Goal: Book appointment/travel/reservation

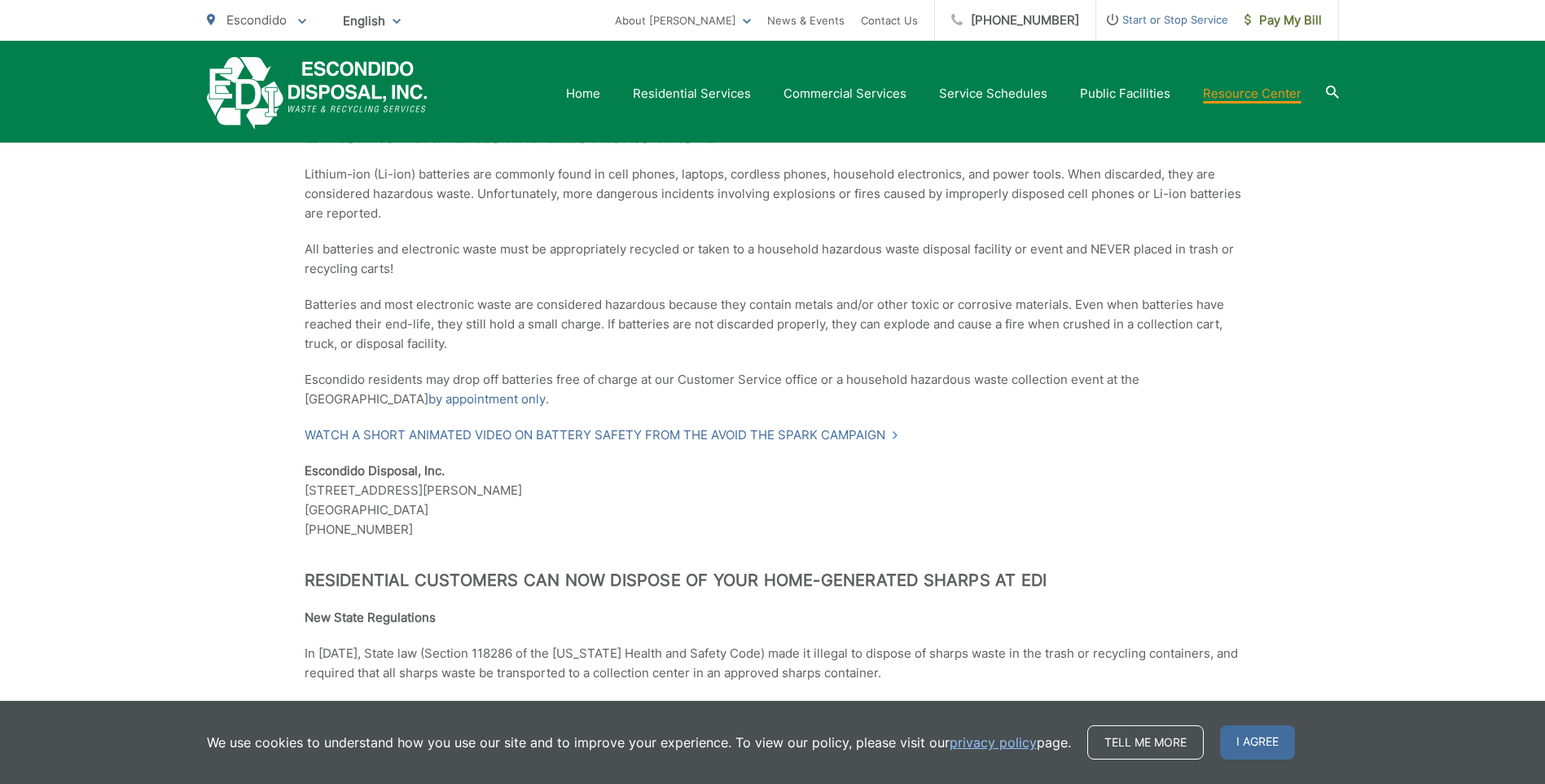
scroll to position [966, 0]
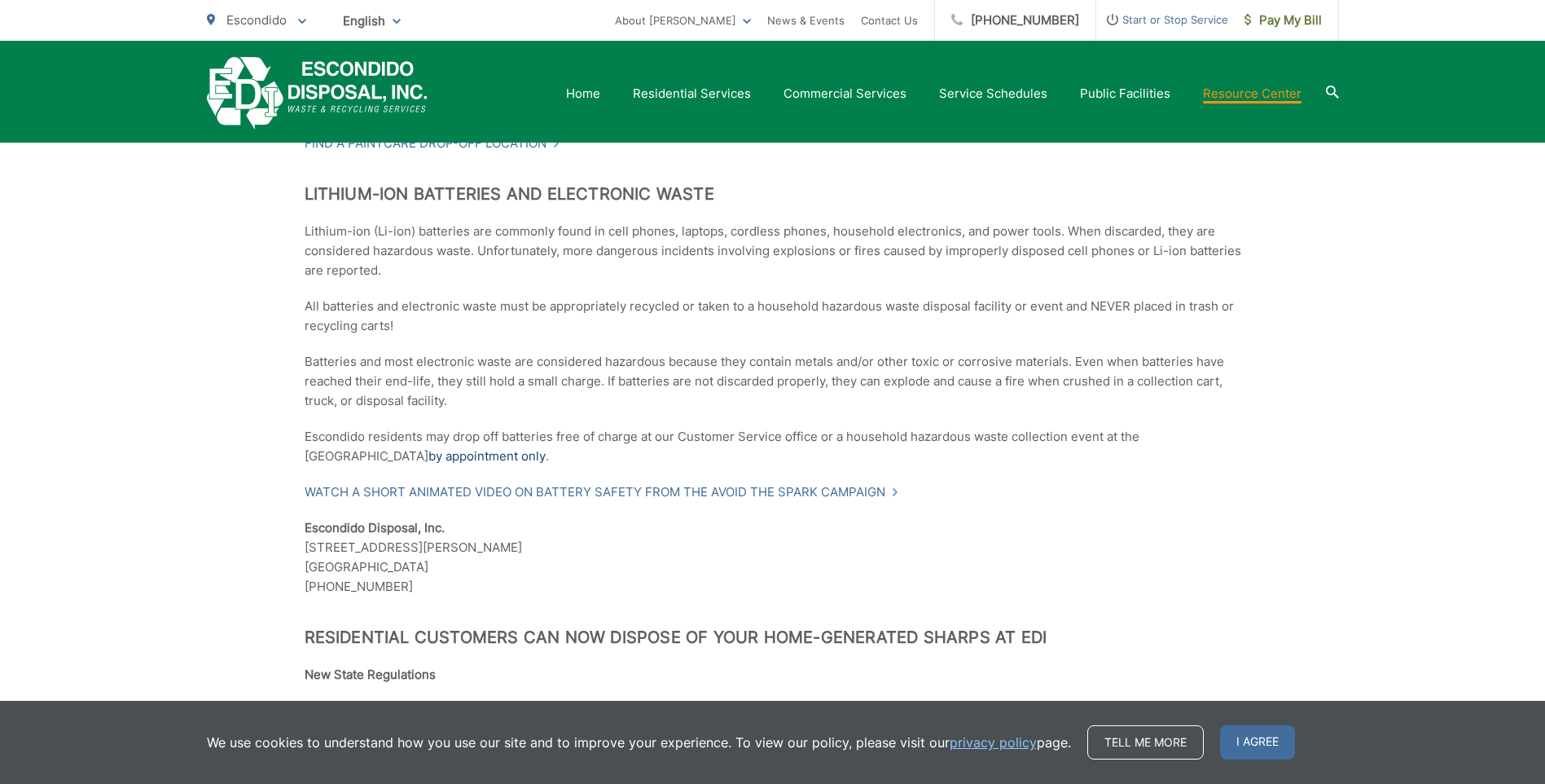
click at [445, 455] on link "by appointment only" at bounding box center [487, 456] width 117 height 19
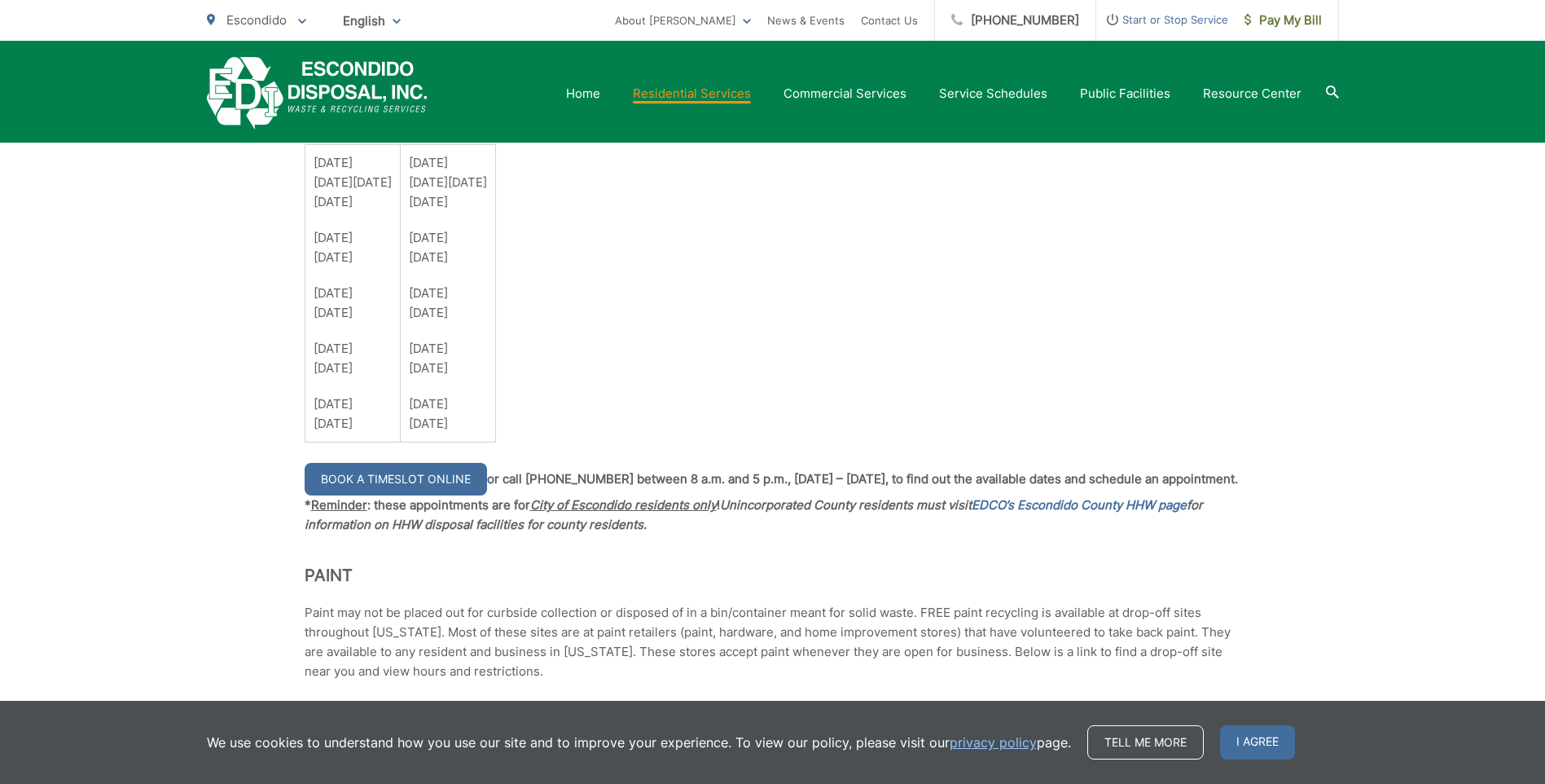
scroll to position [1208, 0]
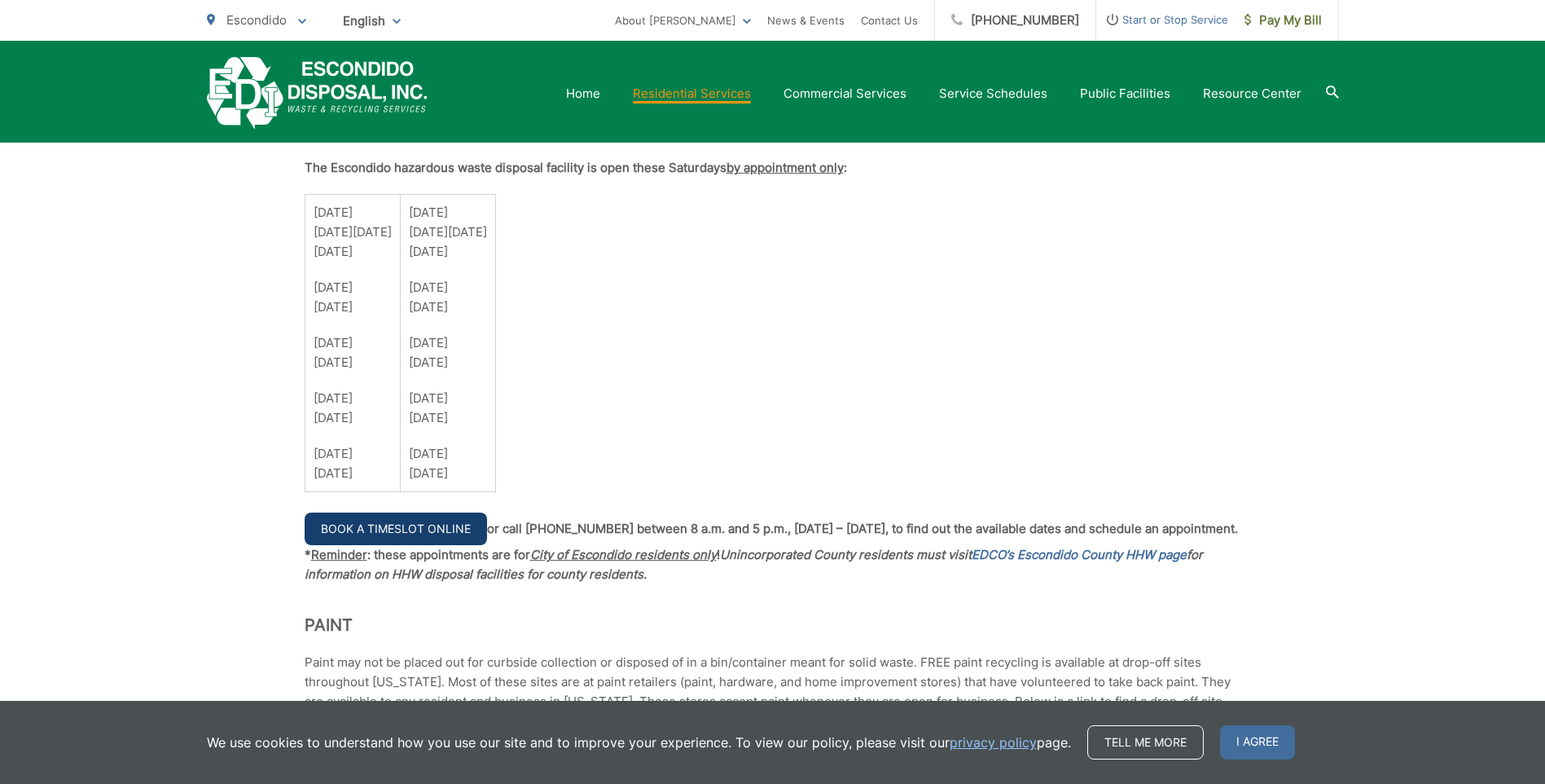
click at [373, 523] on link "Book a Timeslot Online" at bounding box center [396, 529] width 183 height 33
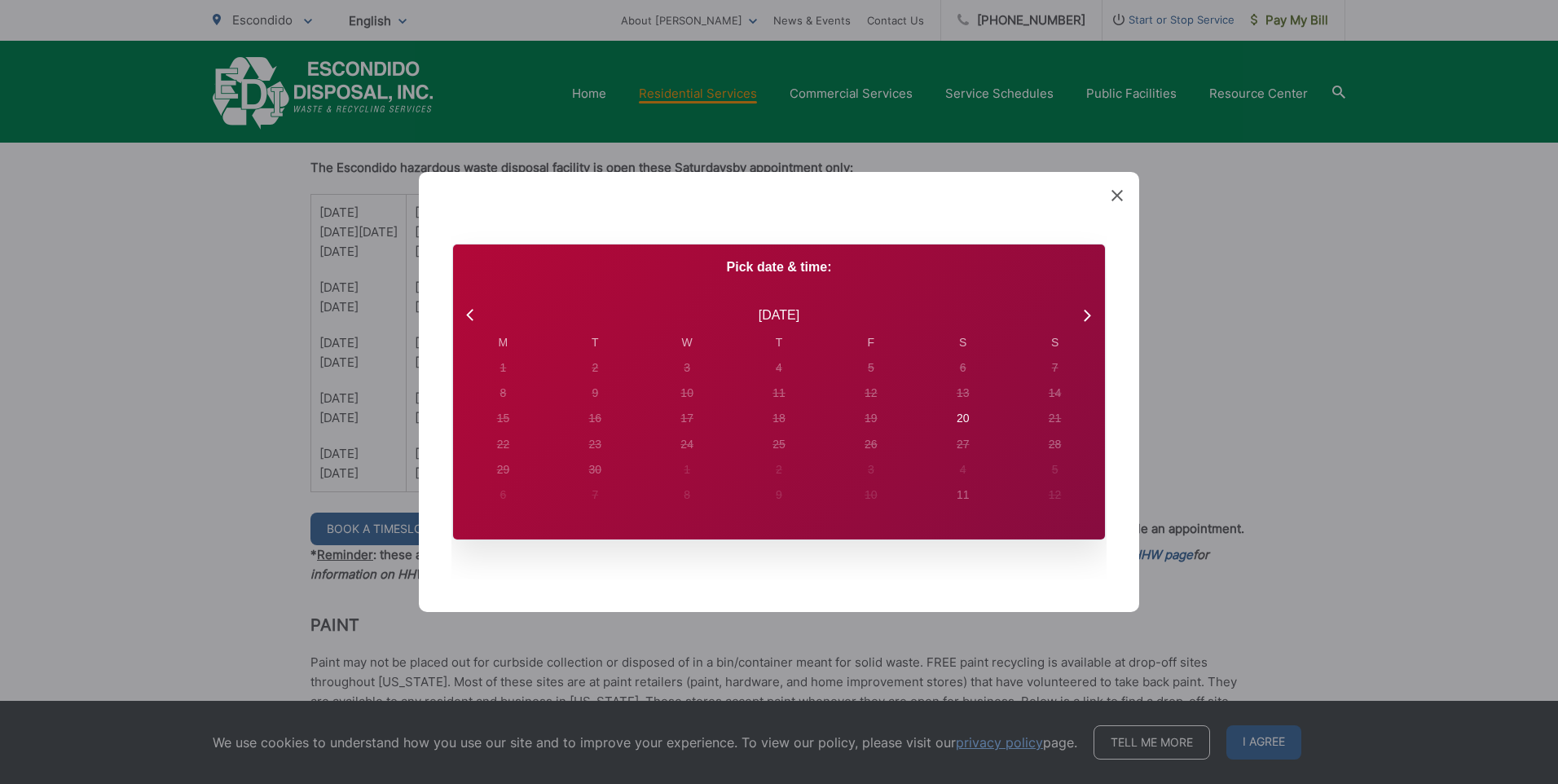
click at [1111, 197] on div "Created with Sketch. Book Appointment Bringing anyone with you? Number of Addit…" at bounding box center [779, 392] width 721 height 440
click at [1114, 194] on icon at bounding box center [1118, 196] width 12 height 12
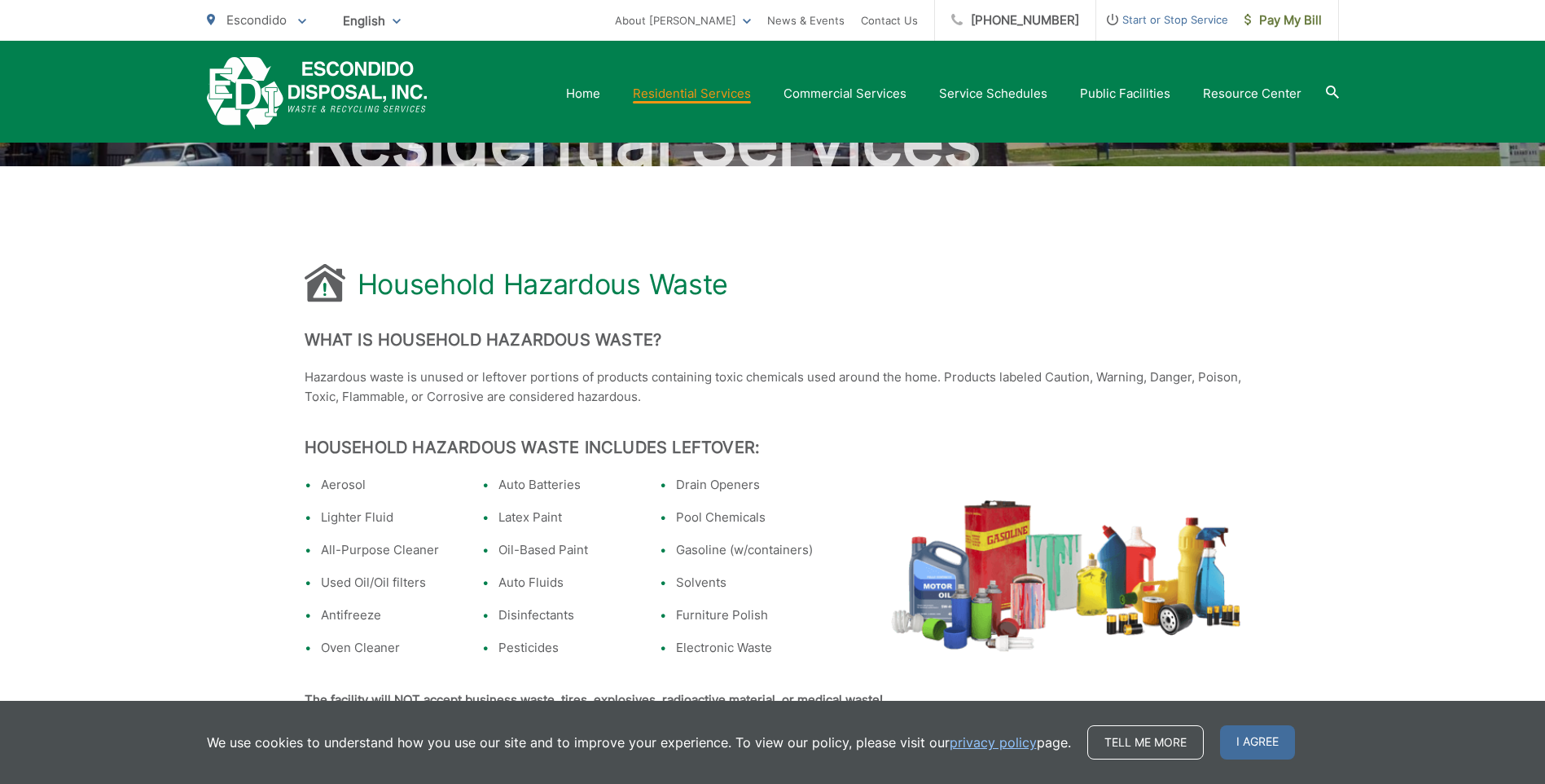
scroll to position [0, 0]
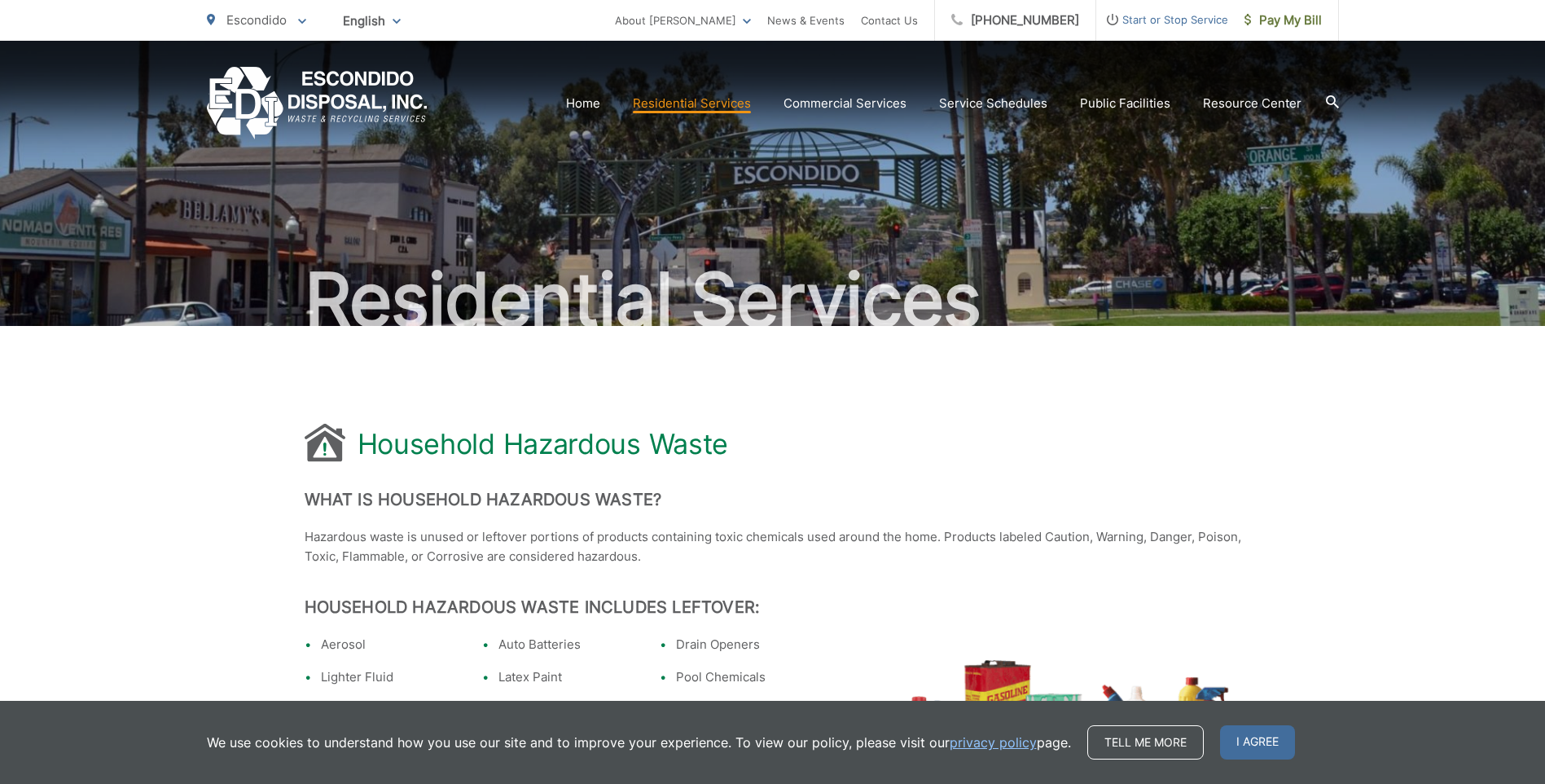
click at [1336, 98] on icon at bounding box center [1332, 101] width 13 height 13
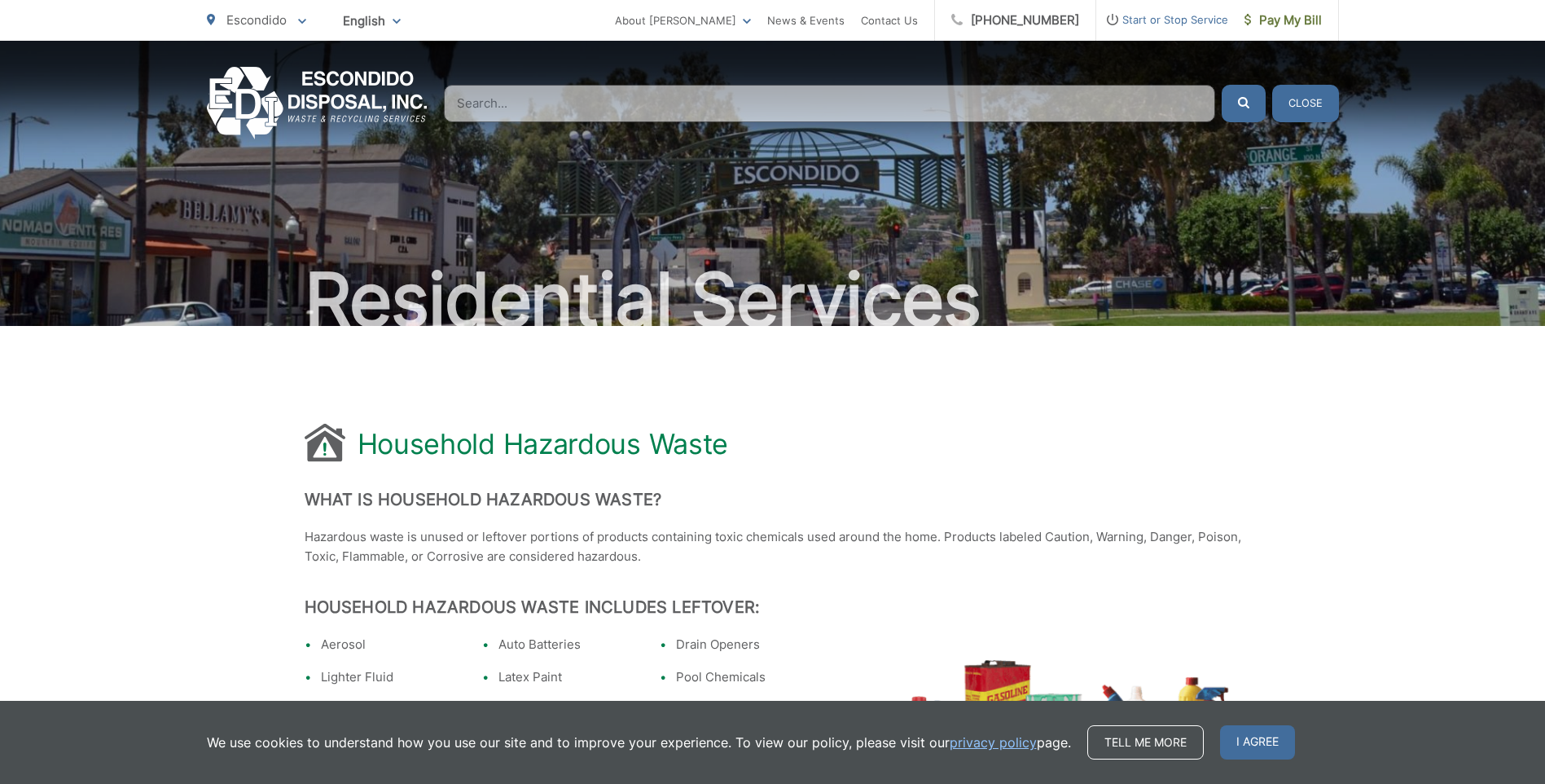
click at [506, 101] on input "Search" at bounding box center [829, 103] width 772 height 38
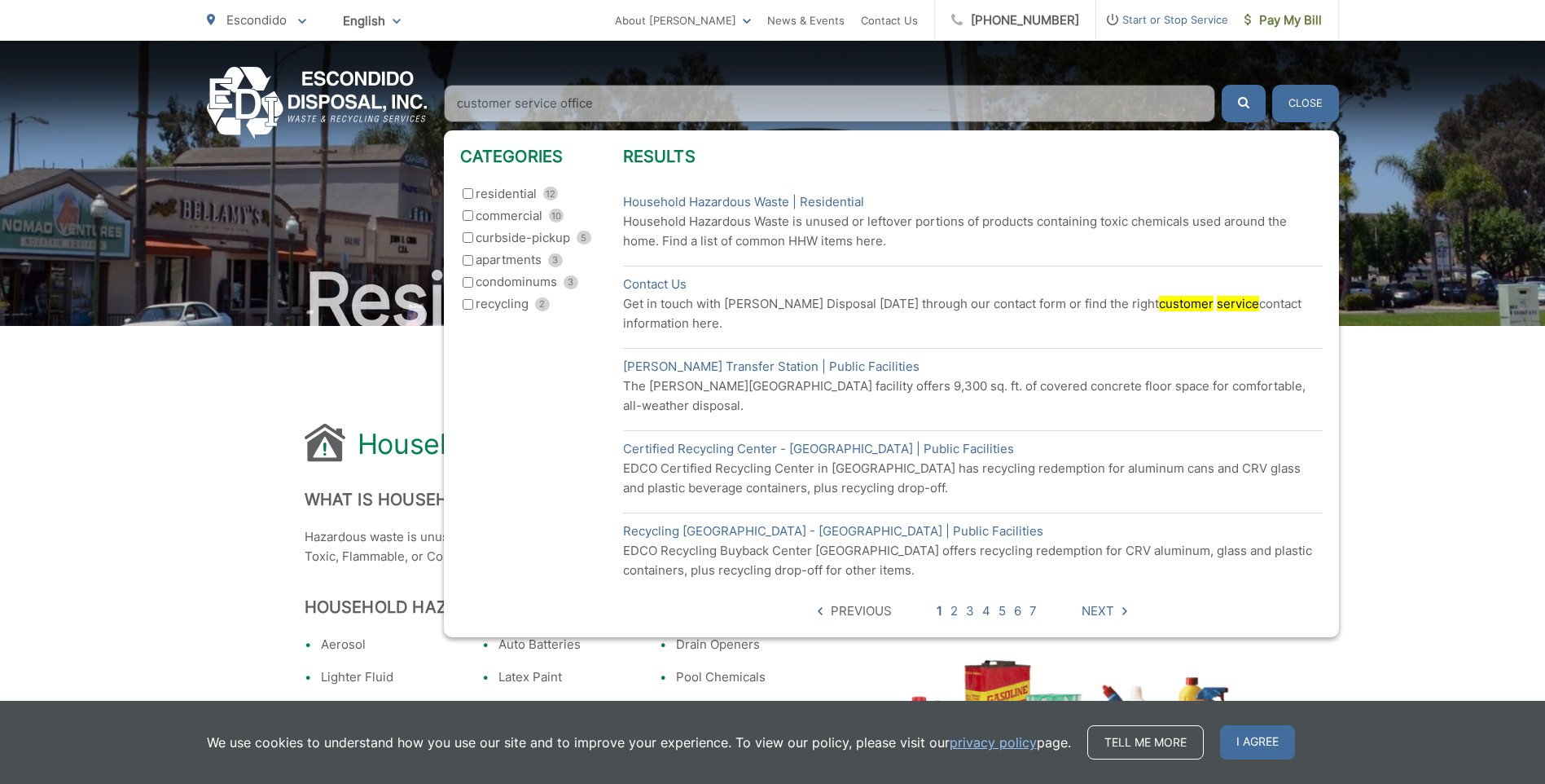
type input "customer service office"
click at [1222, 85] on button "submit" at bounding box center [1244, 103] width 44 height 38
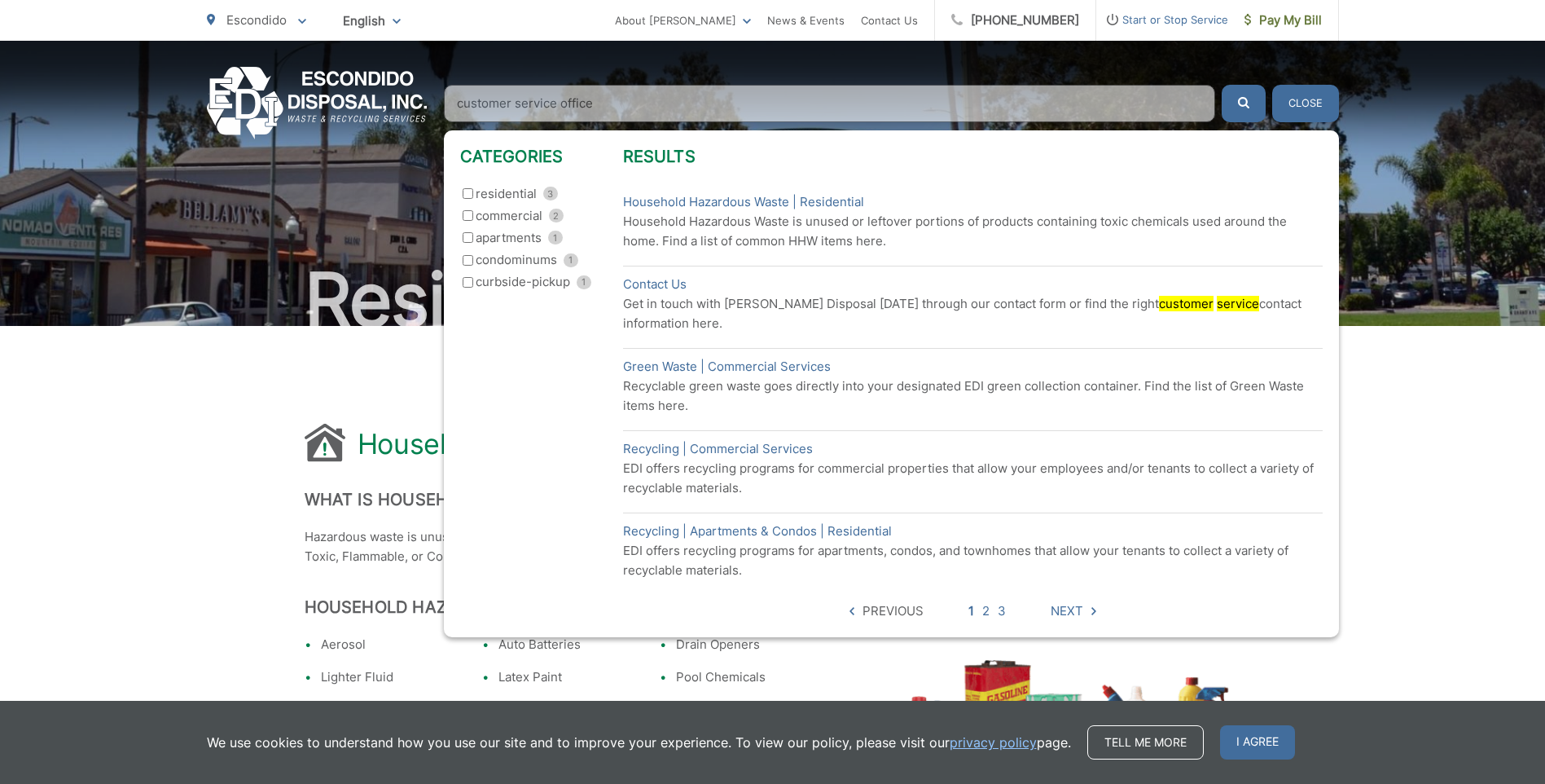
click at [1374, 101] on div "Home Residential Services Curbside Pickup Recycling Organic Recycling Trash Hou…" at bounding box center [772, 90] width 1545 height 98
click at [389, 180] on div "Residential Services" at bounding box center [772, 182] width 1133 height 285
click at [1310, 100] on button "Close" at bounding box center [1306, 103] width 67 height 38
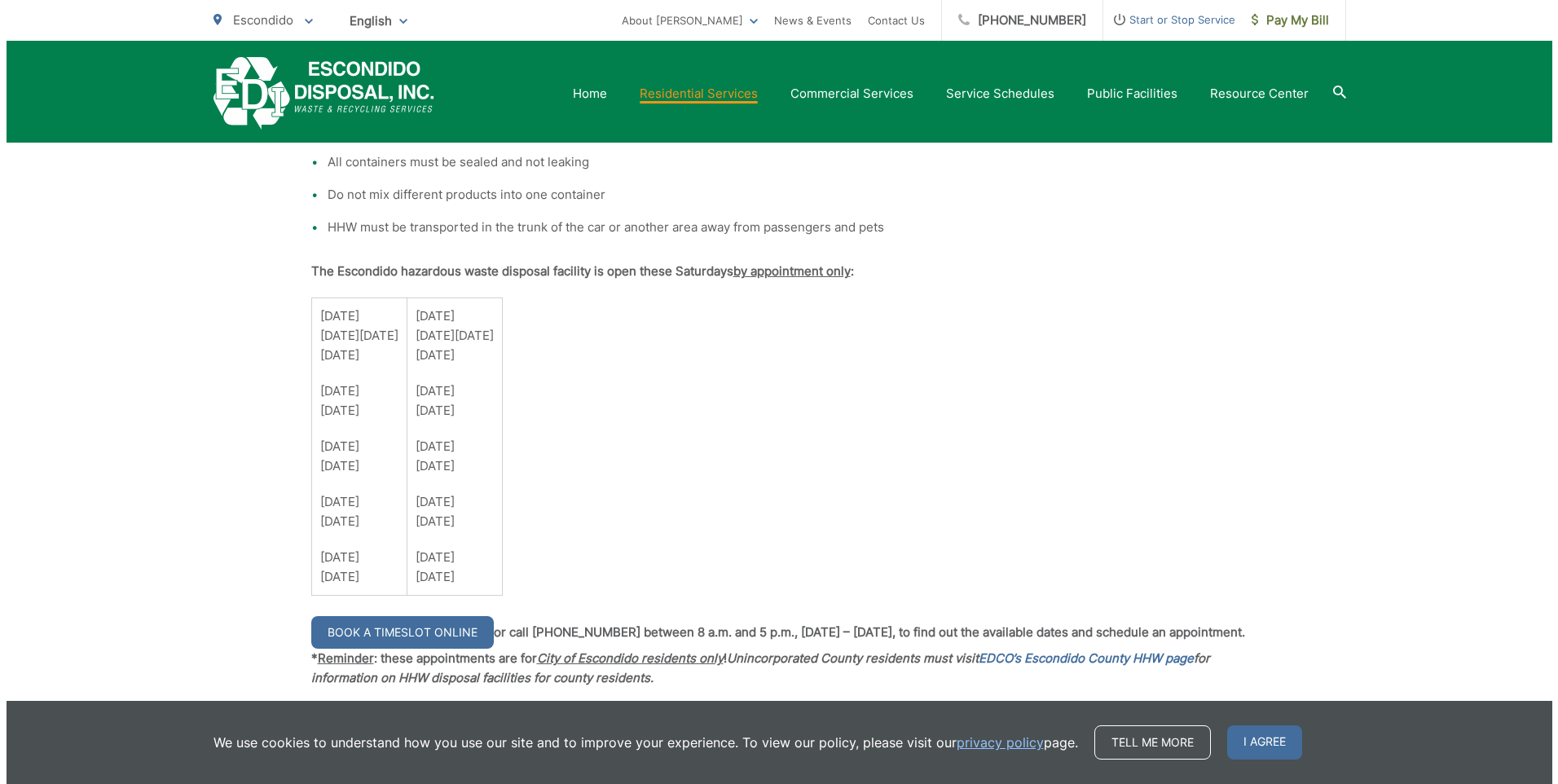
scroll to position [1289, 0]
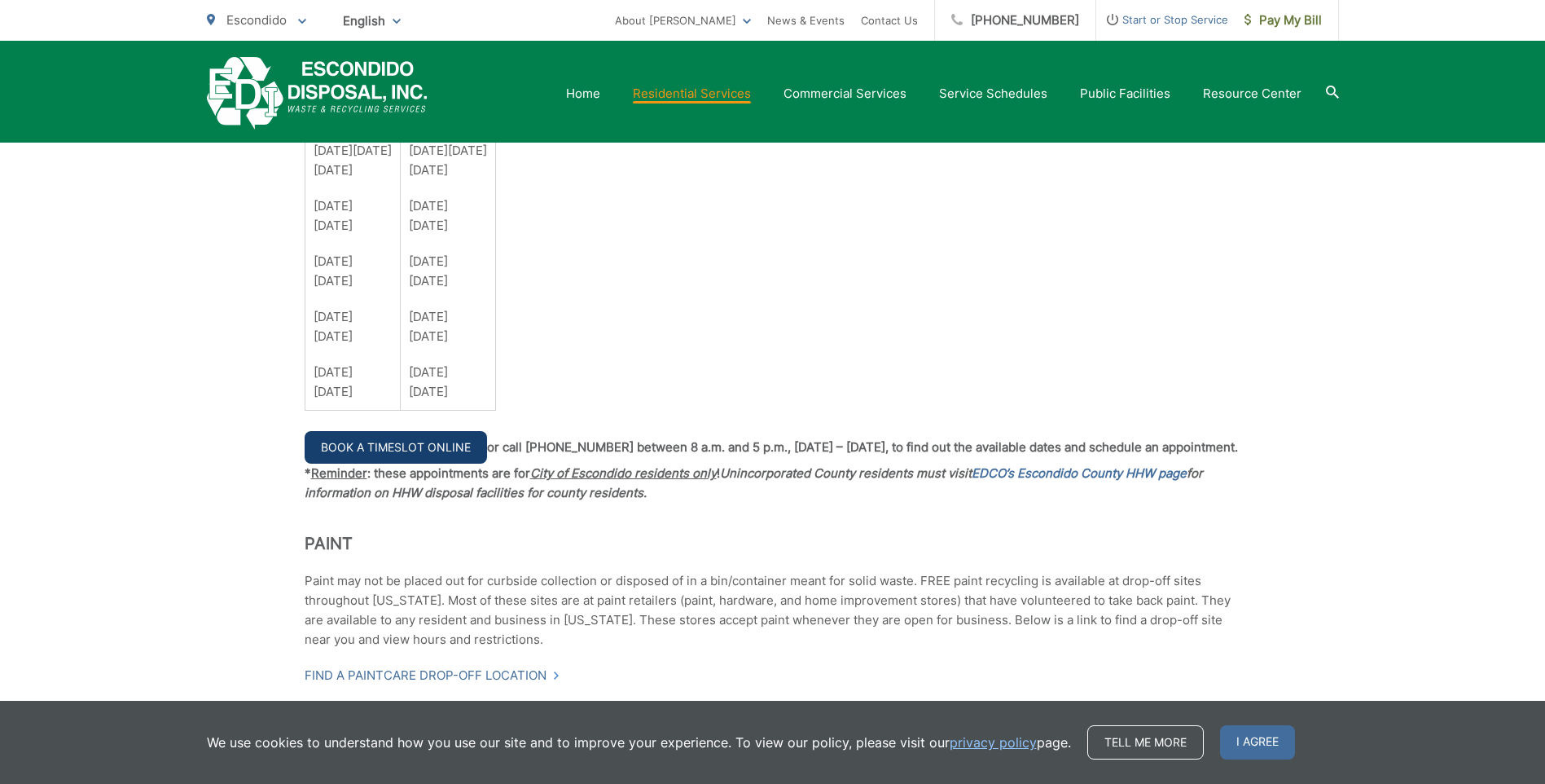
click at [440, 440] on link "Book a Timeslot Online" at bounding box center [396, 447] width 183 height 33
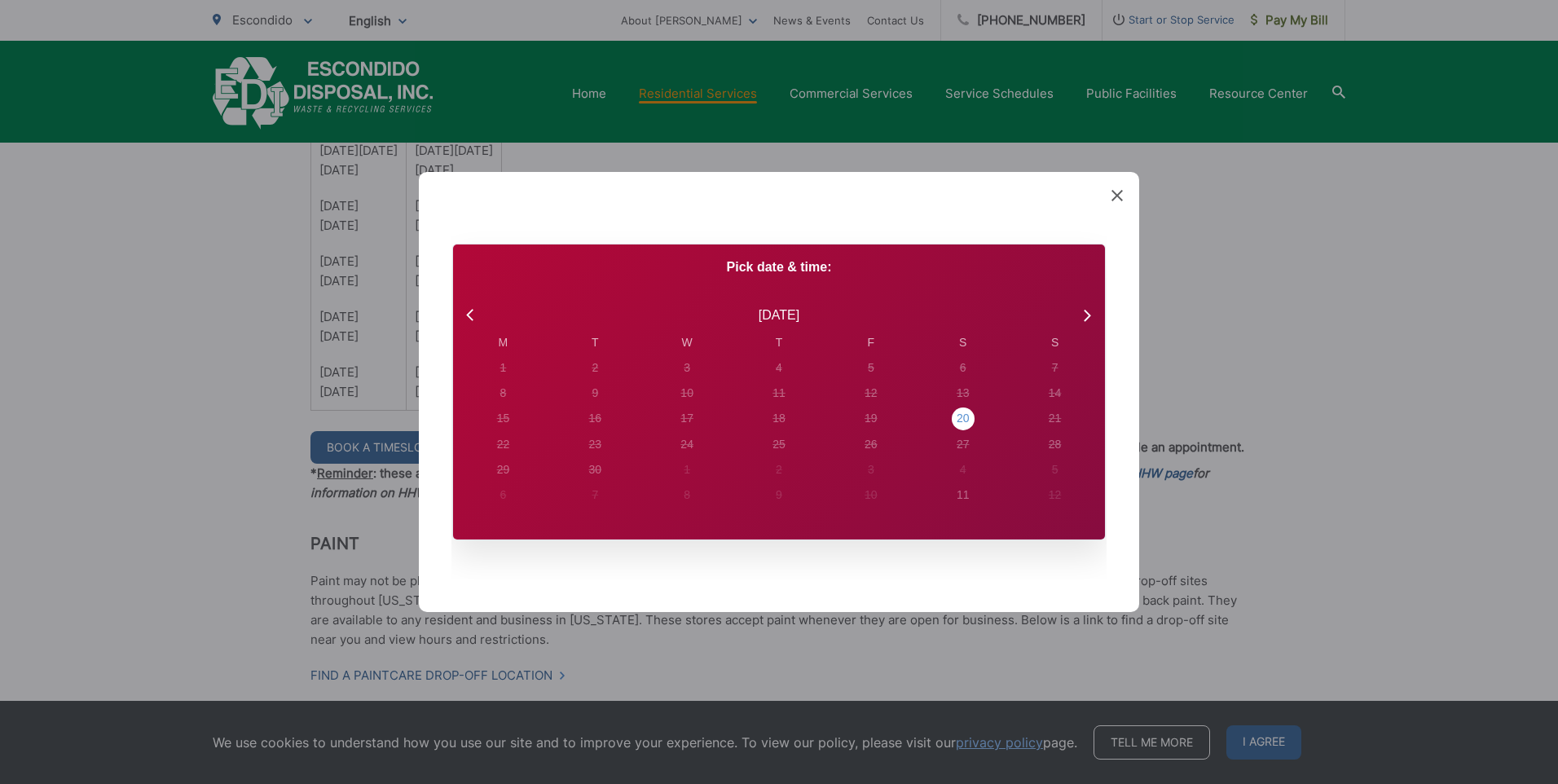
click at [507, 377] on div "20" at bounding box center [503, 368] width 7 height 17
radio input "true"
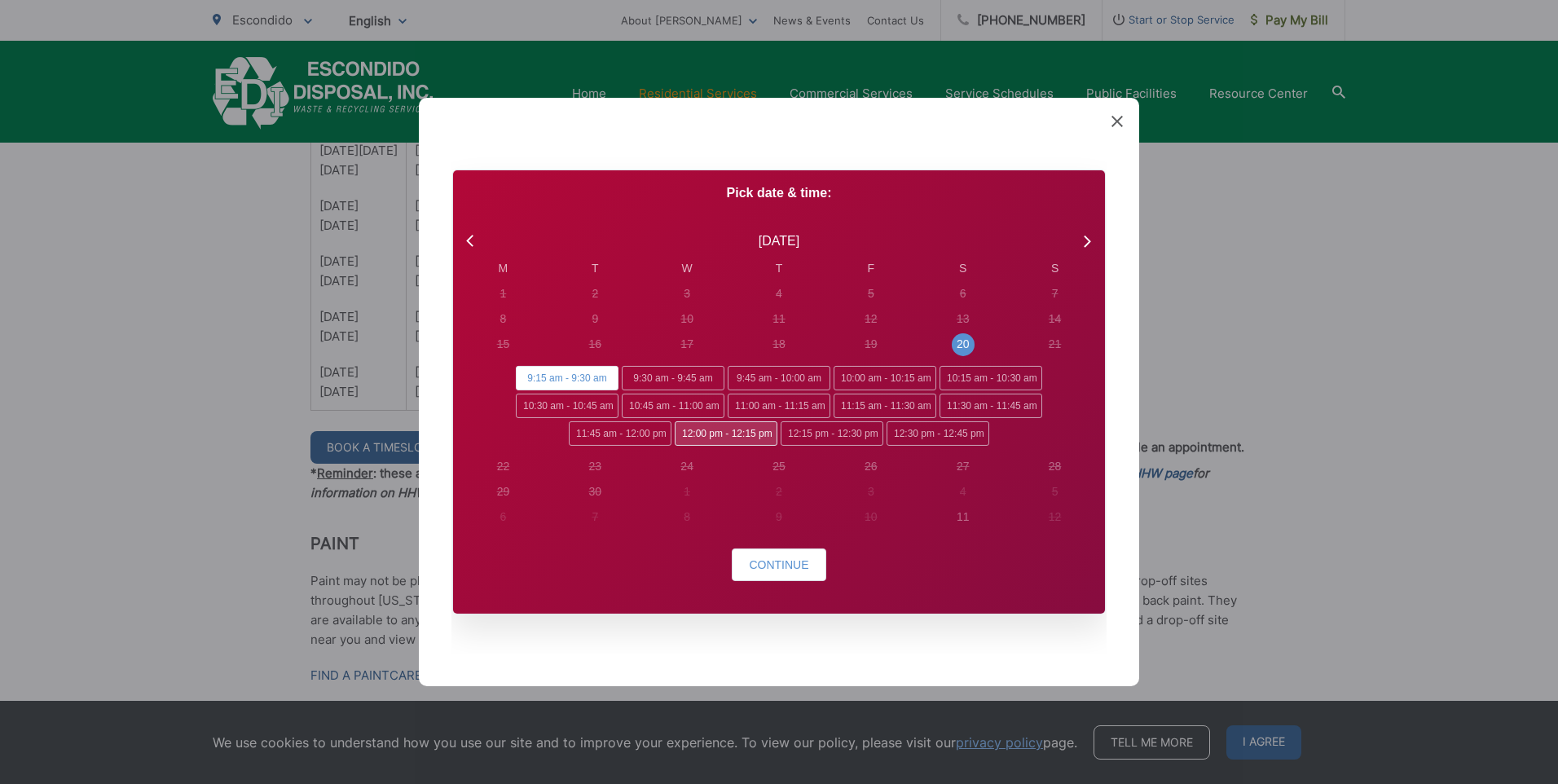
click at [741, 430] on span "12:00 pm - 12:15 pm" at bounding box center [726, 433] width 102 height 24
click at [685, 430] on input "12:00 pm - 12:15 pm" at bounding box center [680, 426] width 11 height 11
radio input "true"
radio input "false"
click at [779, 567] on span "Continue" at bounding box center [779, 564] width 60 height 13
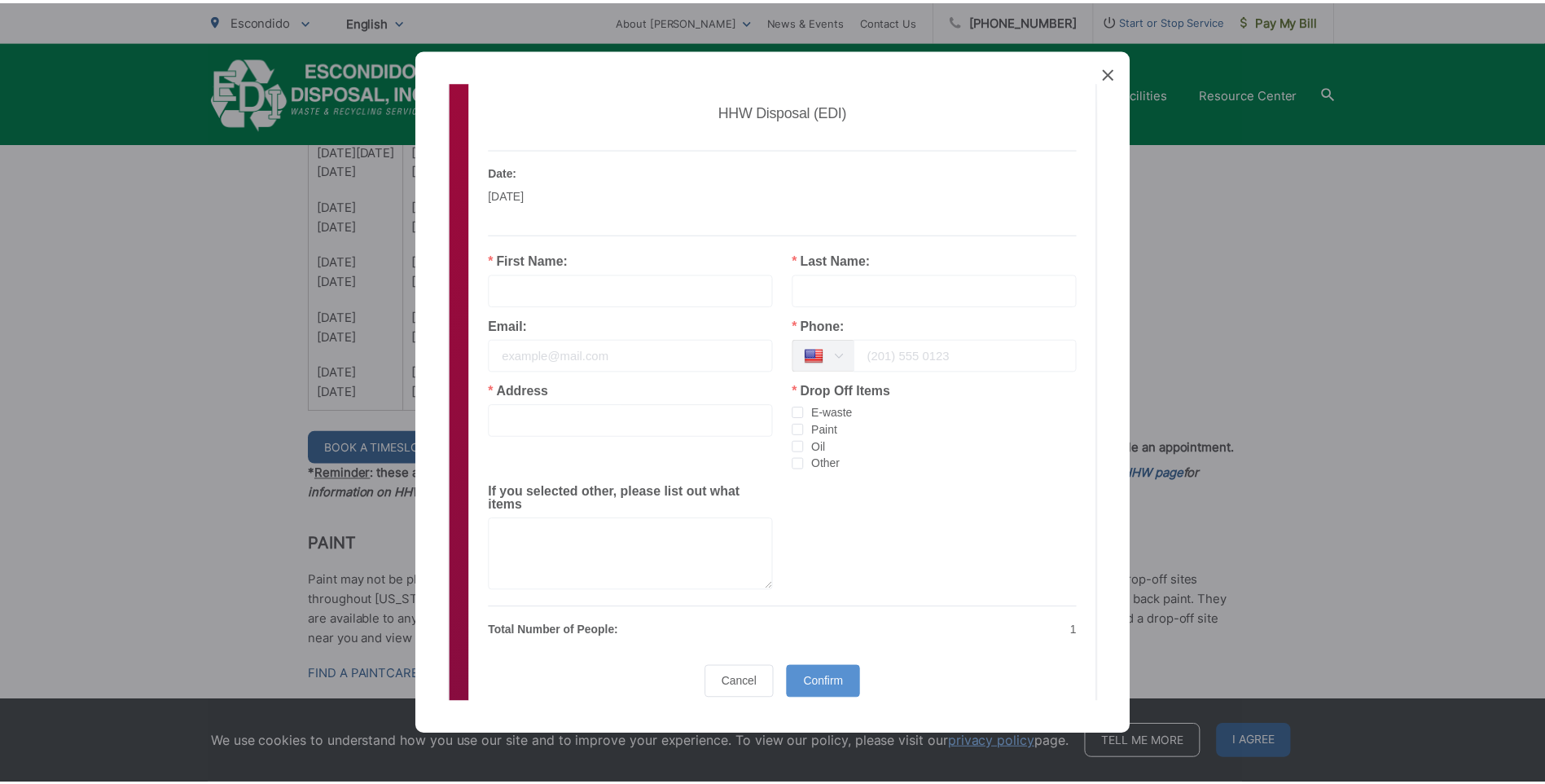
scroll to position [0, 0]
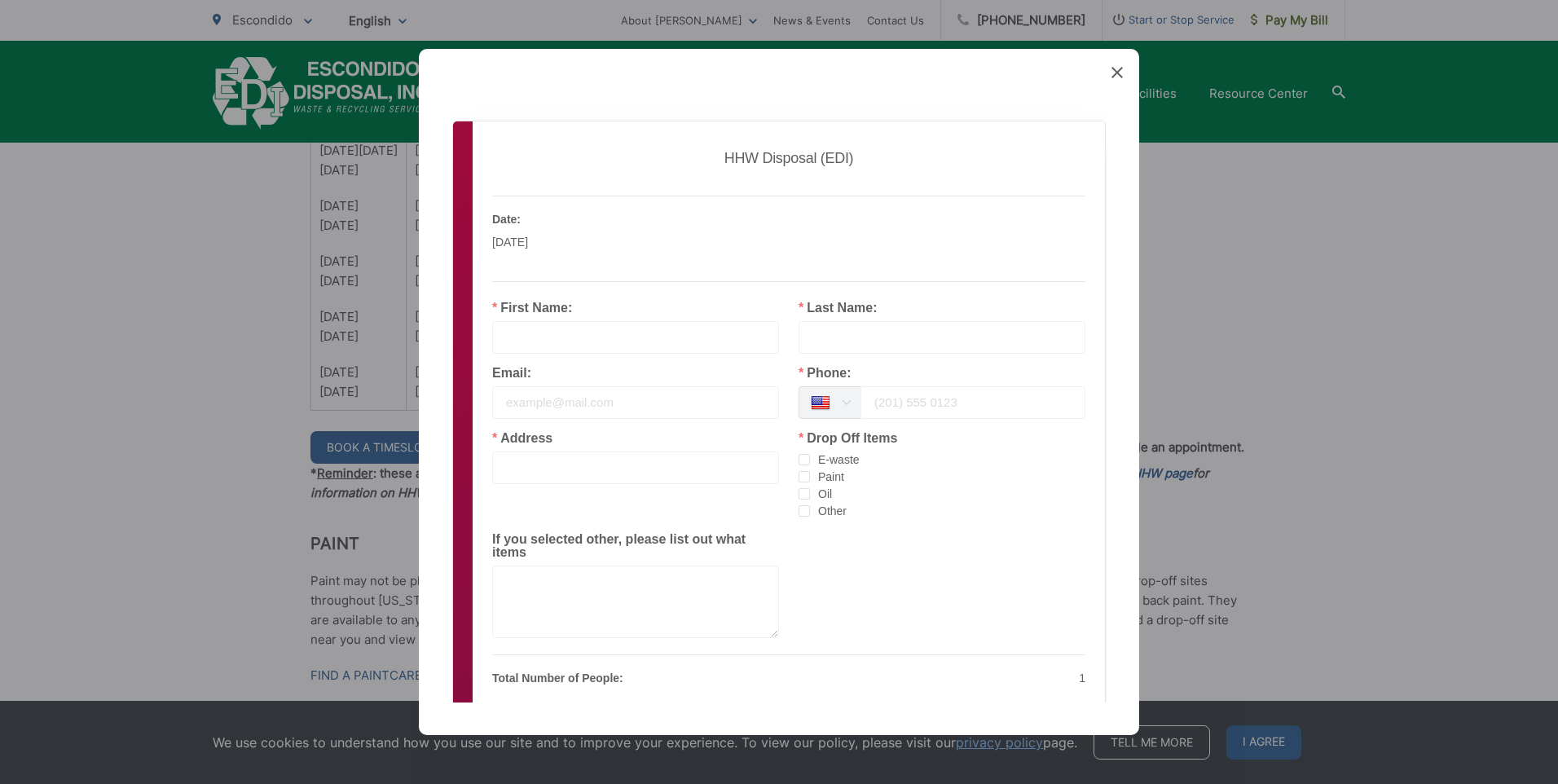
click at [1120, 70] on icon at bounding box center [1118, 72] width 12 height 12
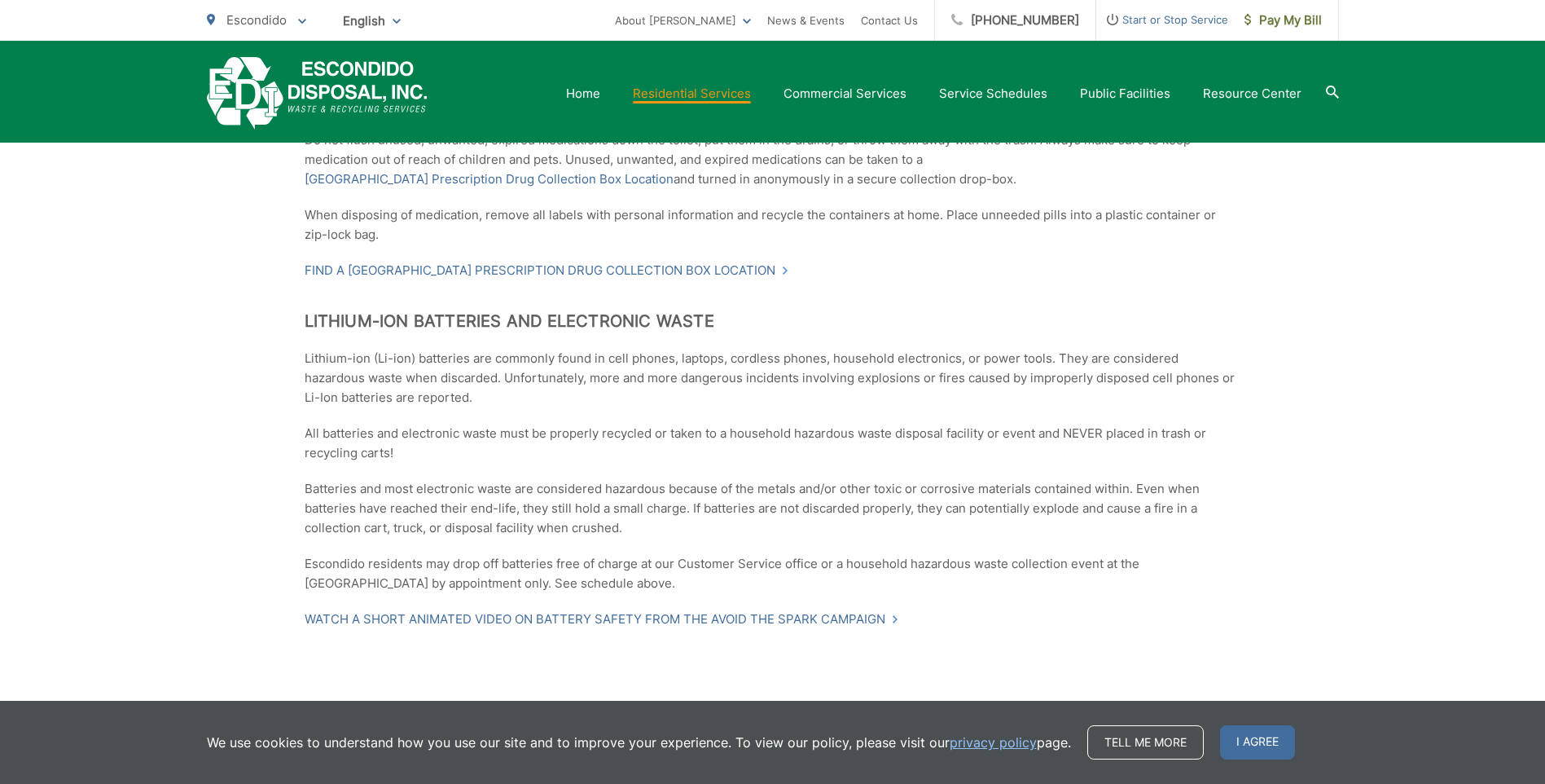
scroll to position [1941, 0]
